Goal: Task Accomplishment & Management: Manage account settings

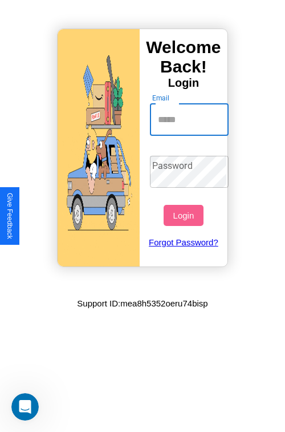
click at [191, 119] on input "Email" at bounding box center [189, 120] width 79 height 32
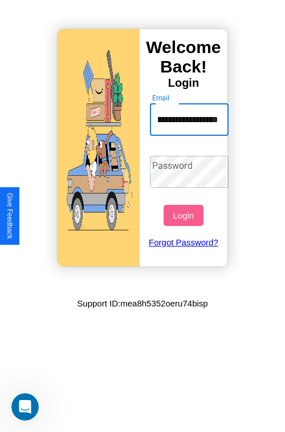
scroll to position [0, 47]
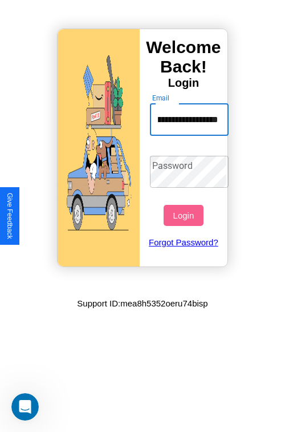
type input "**********"
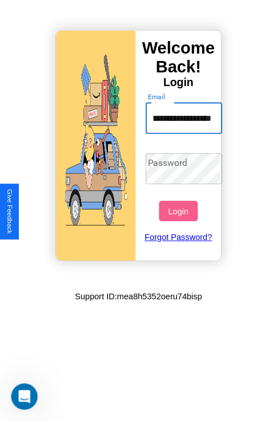
scroll to position [0, 0]
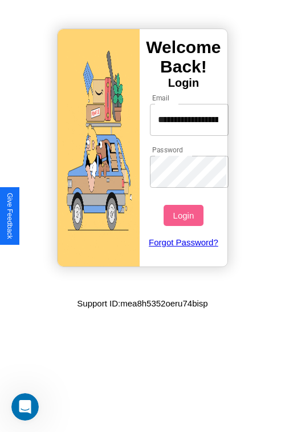
click at [185, 215] on button "Login" at bounding box center [183, 215] width 39 height 21
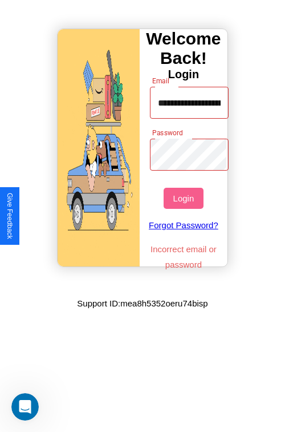
click at [185, 198] on button "Login" at bounding box center [183, 198] width 39 height 21
